Goal: Find specific page/section: Find specific page/section

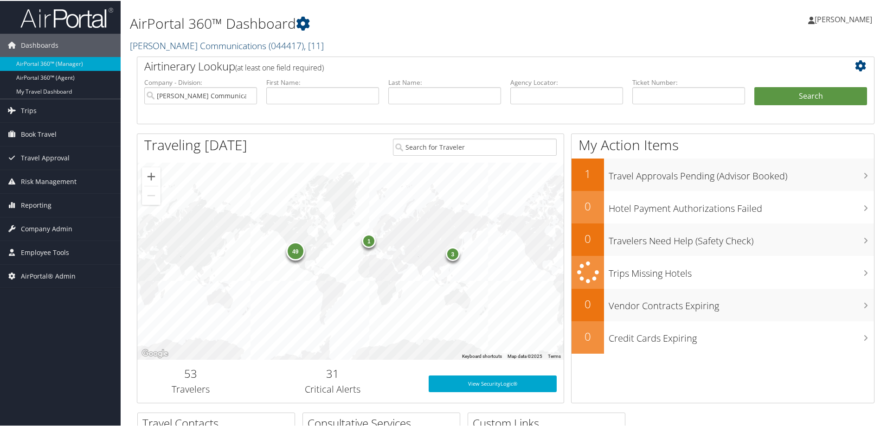
click at [228, 45] on link "Sorenson Communications ( 044417 ) , [ 11 ]" at bounding box center [227, 44] width 194 height 13
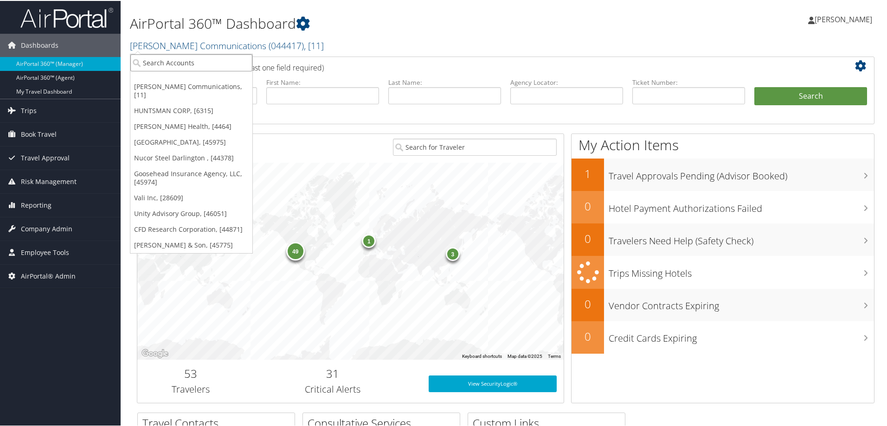
click at [181, 65] on input "search" at bounding box center [191, 61] width 122 height 17
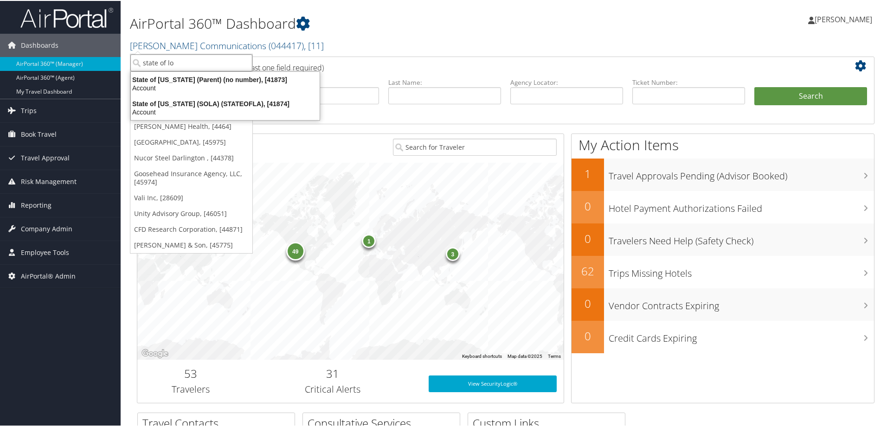
type input "state of lou"
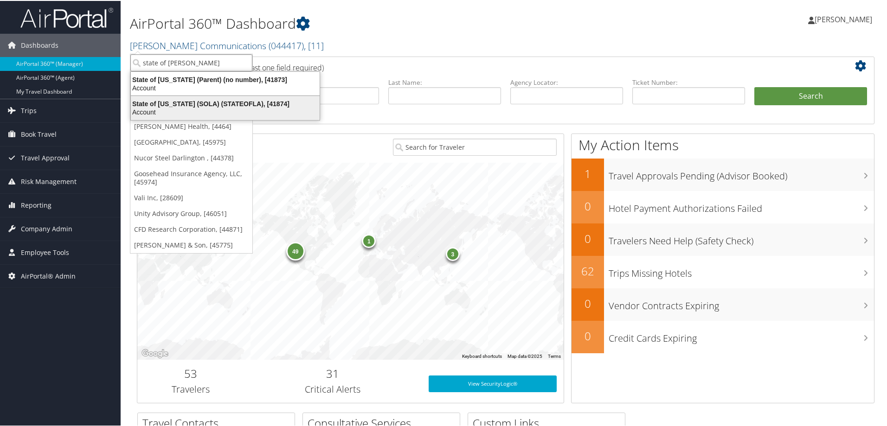
click at [184, 104] on div "State of Louisiana (SOLA) (STATEOFLA), [41874]" at bounding box center [225, 103] width 200 height 8
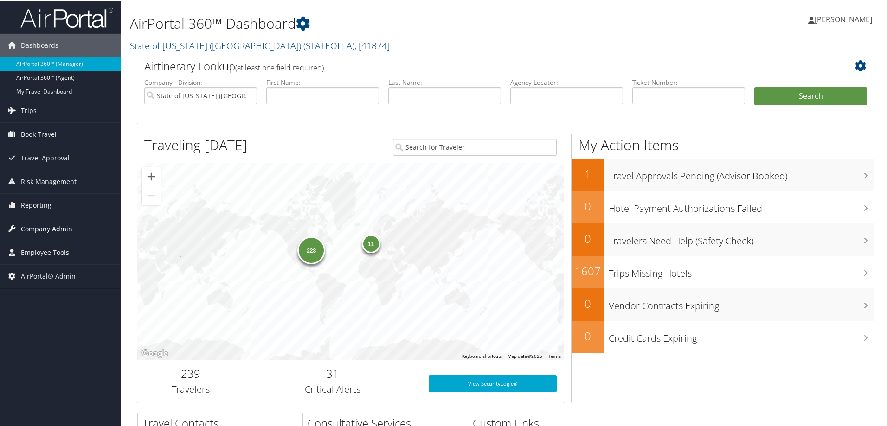
click at [54, 228] on span "Company Admin" at bounding box center [46, 228] width 51 height 23
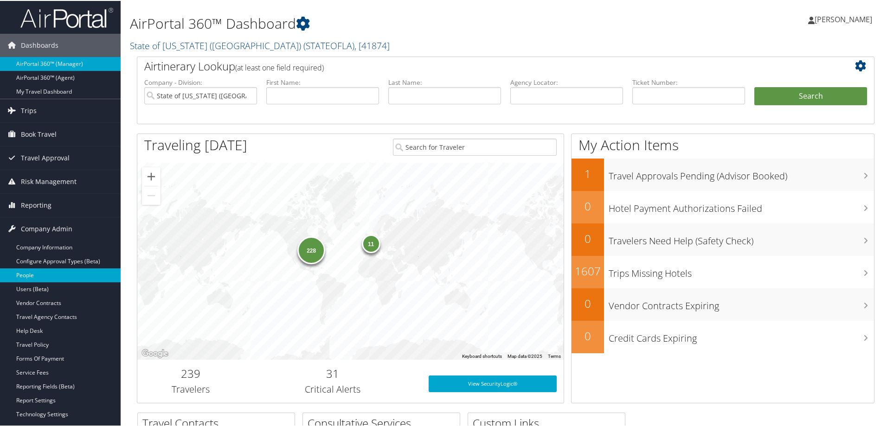
click at [30, 275] on link "People" at bounding box center [60, 275] width 121 height 14
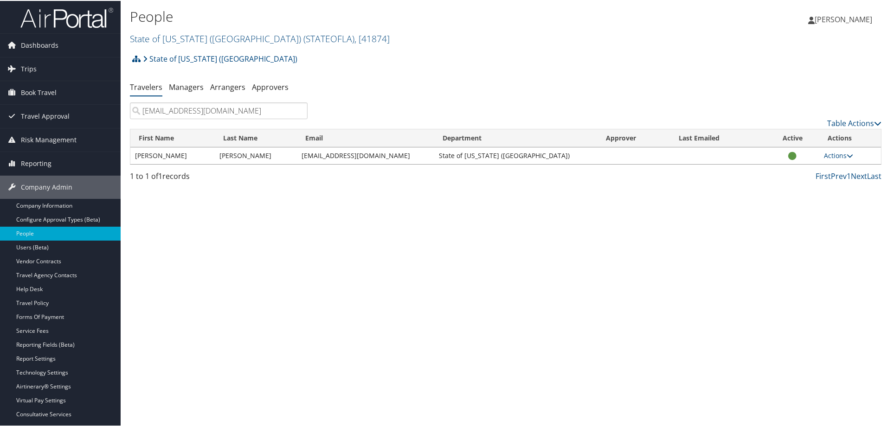
type input "[EMAIL_ADDRESS][DOMAIN_NAME]"
